Goal: Navigation & Orientation: Find specific page/section

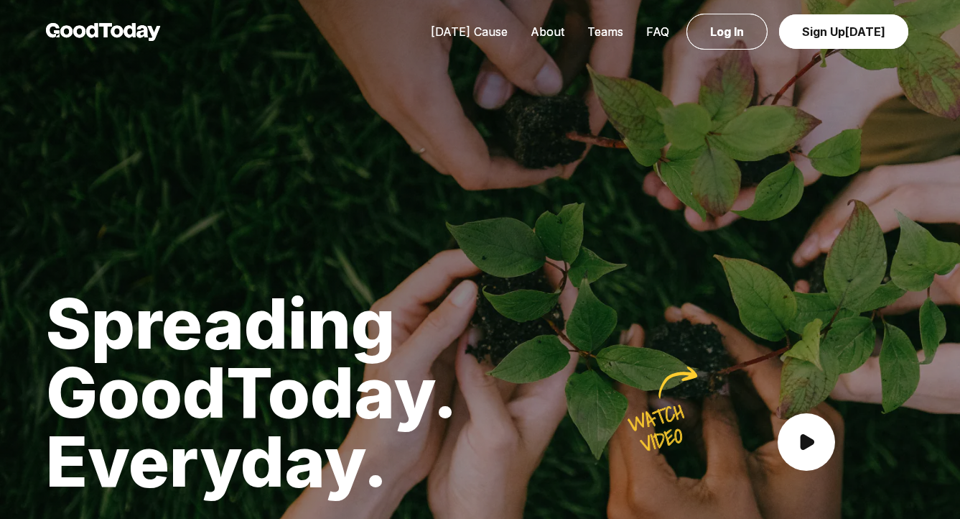
click at [491, 32] on link "[DATE] Cause" at bounding box center [470, 31] width 100 height 14
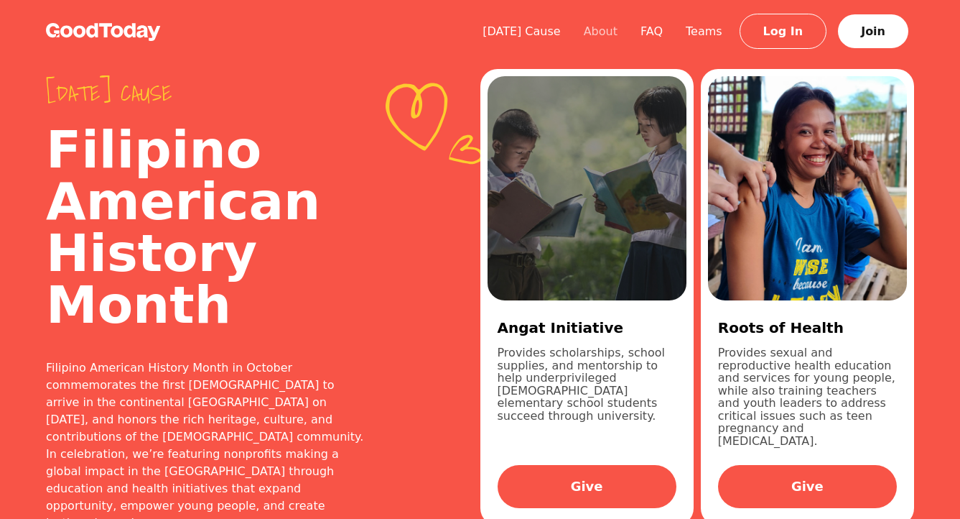
click at [615, 37] on link "About" at bounding box center [601, 31] width 57 height 14
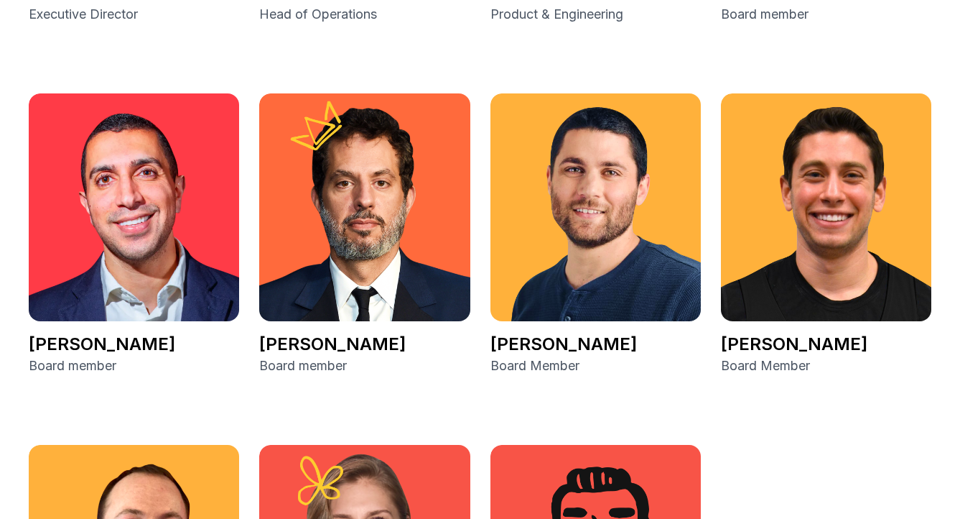
scroll to position [2328, 0]
